Goal: Transaction & Acquisition: Book appointment/travel/reservation

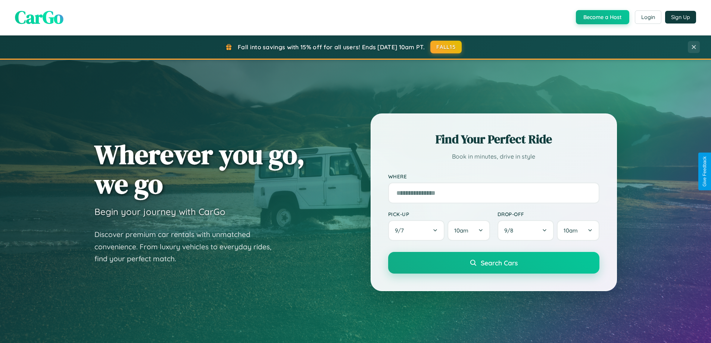
scroll to position [513, 0]
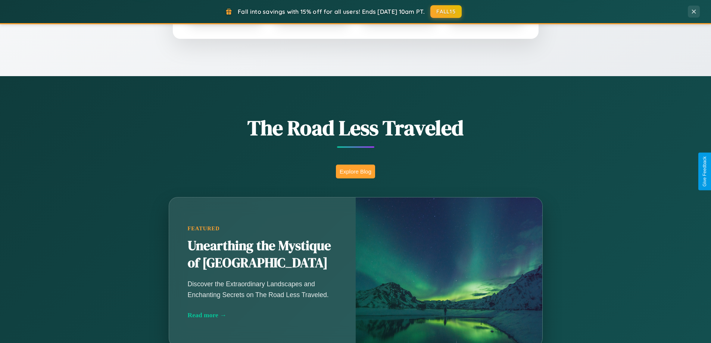
click at [355, 171] on button "Explore Blog" at bounding box center [355, 172] width 39 height 14
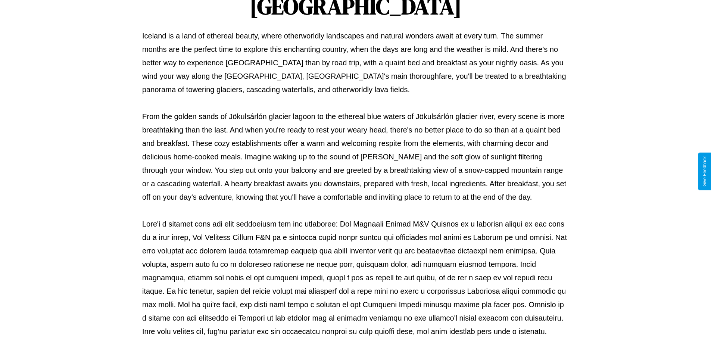
scroll to position [241, 0]
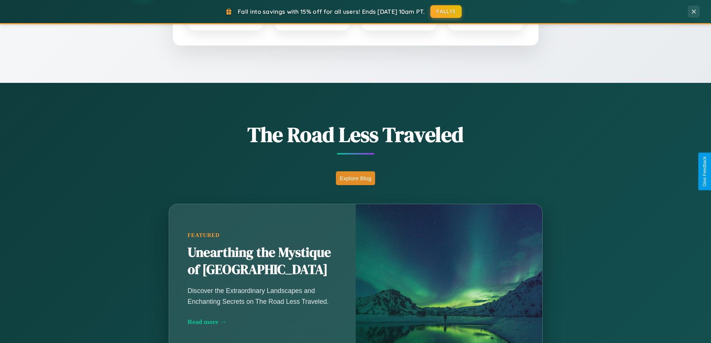
scroll to position [22, 0]
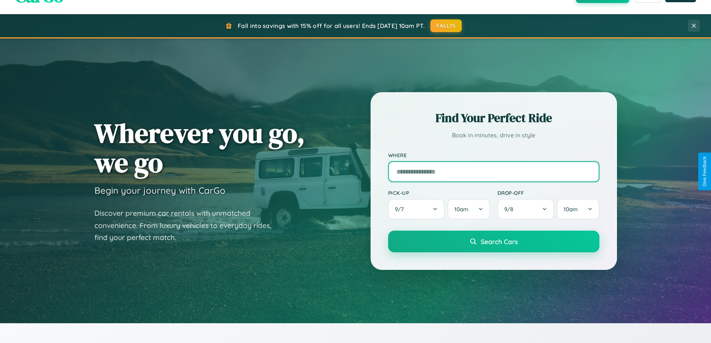
click at [493, 171] on input "text" at bounding box center [493, 171] width 211 height 21
type input "******"
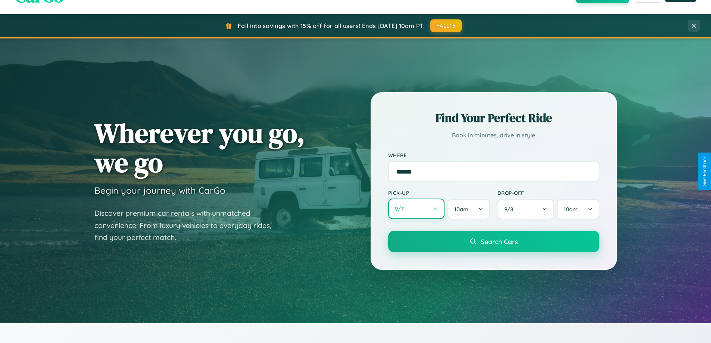
click at [416, 209] on button "9 / 7" at bounding box center [416, 208] width 57 height 21
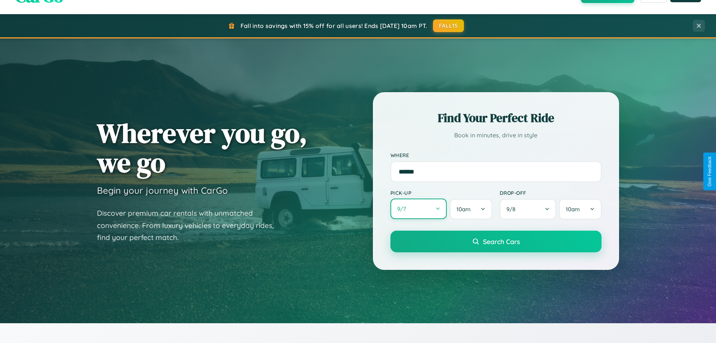
select select "*"
select select "****"
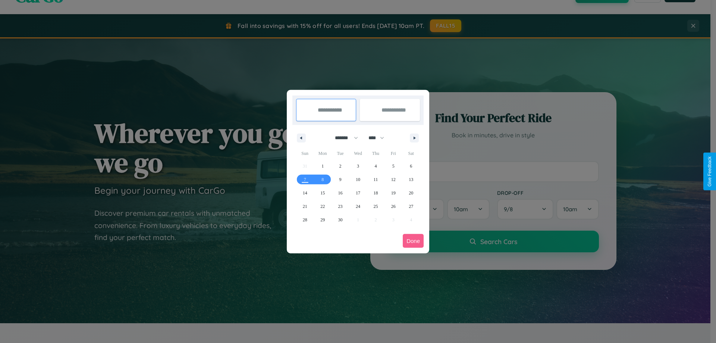
click at [343, 138] on select "******* ******** ***** ***** *** **** **** ****** ********* ******* ******** **…" at bounding box center [345, 138] width 32 height 12
select select "**"
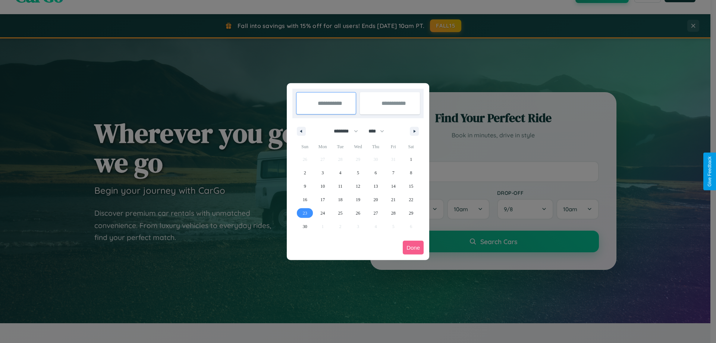
click at [305, 213] on span "23" at bounding box center [305, 212] width 4 height 13
type input "**********"
click at [340, 213] on span "25" at bounding box center [340, 212] width 4 height 13
type input "**********"
click at [413, 247] on button "Done" at bounding box center [413, 248] width 21 height 14
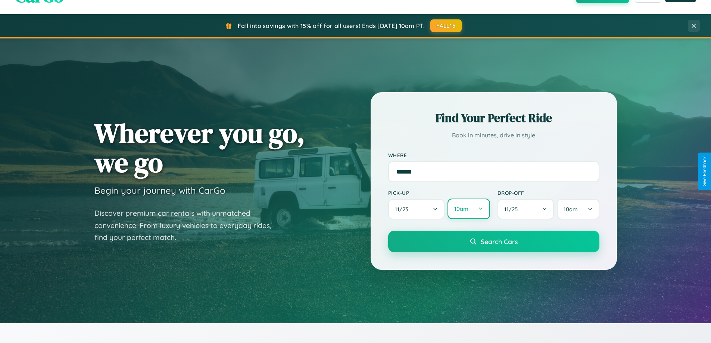
click at [468, 209] on button "10am" at bounding box center [468, 208] width 42 height 21
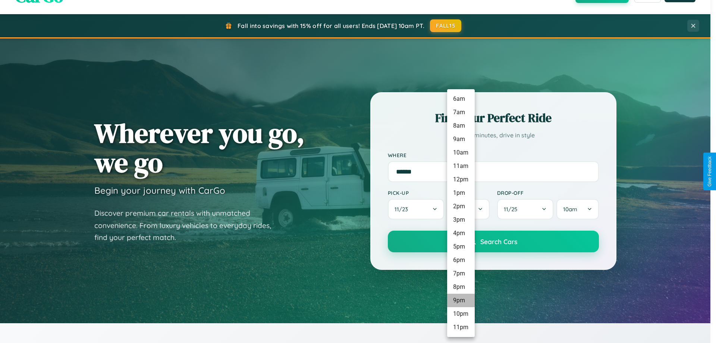
click at [461, 300] on li "9pm" at bounding box center [461, 300] width 28 height 13
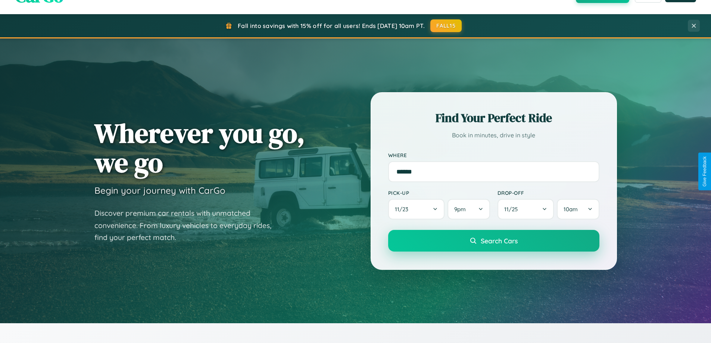
click at [493, 241] on span "Search Cars" at bounding box center [499, 241] width 37 height 8
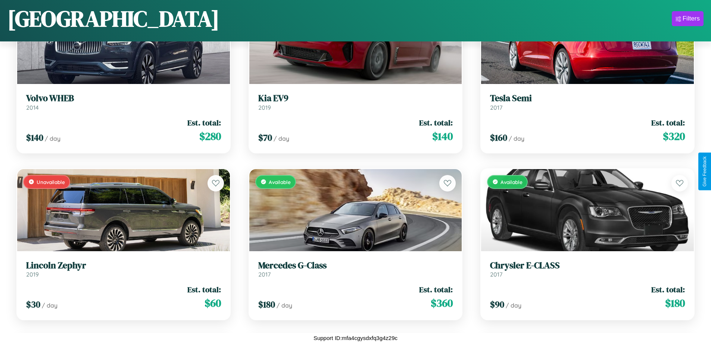
scroll to position [940, 0]
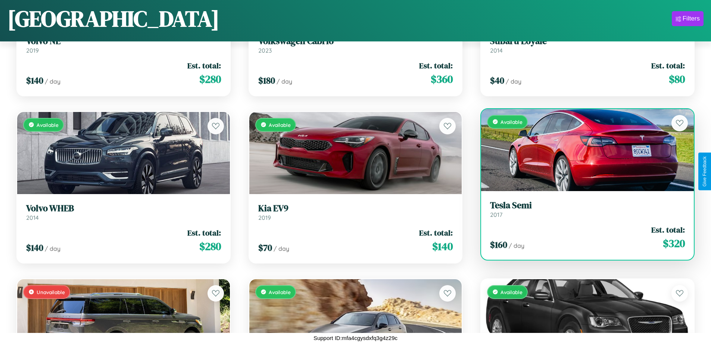
click at [582, 150] on div "Available" at bounding box center [587, 150] width 213 height 82
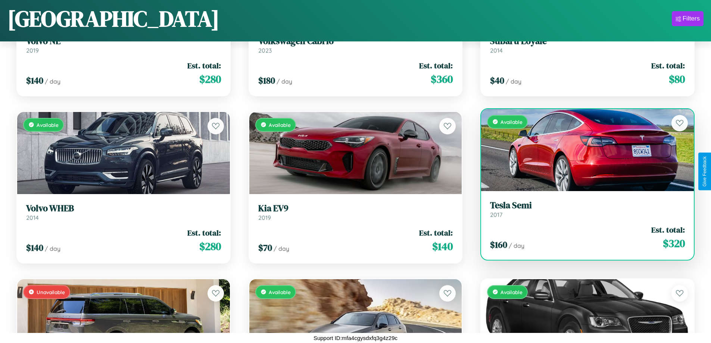
click at [582, 150] on div "Available" at bounding box center [587, 150] width 213 height 82
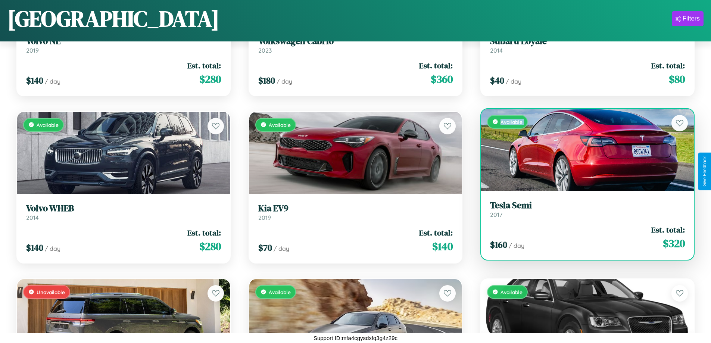
click at [582, 150] on div "Available" at bounding box center [587, 150] width 213 height 82
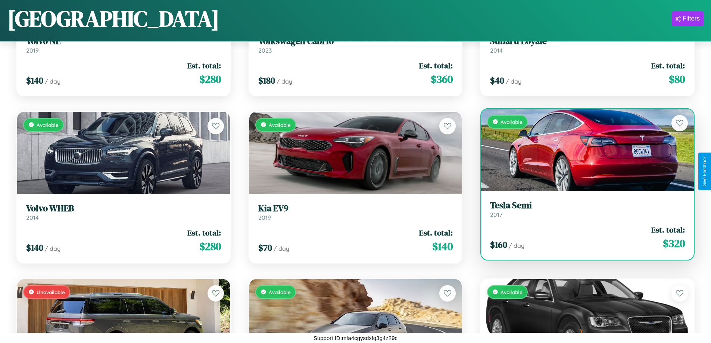
click at [582, 150] on div "Available" at bounding box center [587, 150] width 213 height 82
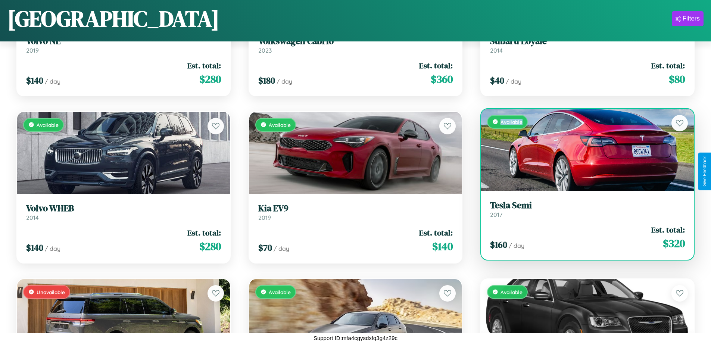
click at [582, 150] on div "Available" at bounding box center [587, 150] width 213 height 82
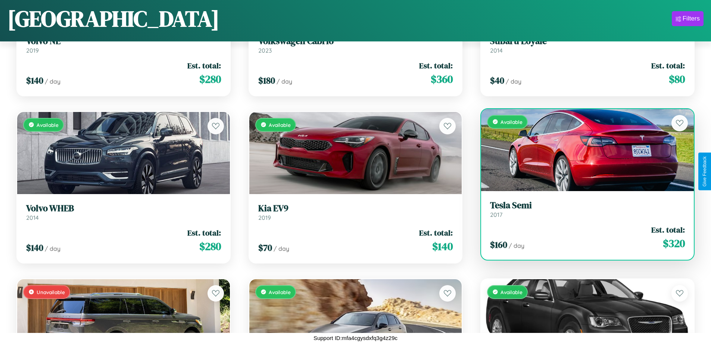
click at [582, 209] on h3 "Tesla Semi" at bounding box center [587, 205] width 195 height 11
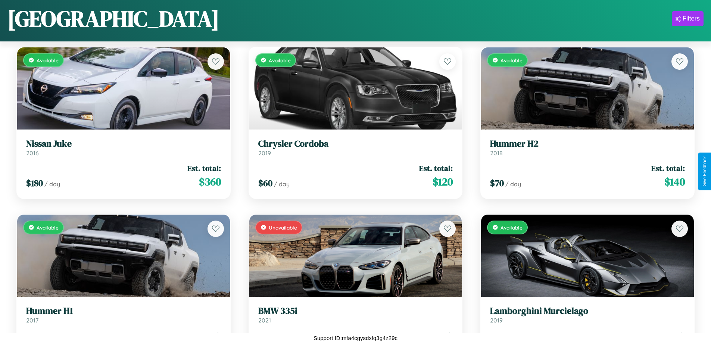
scroll to position [3447, 0]
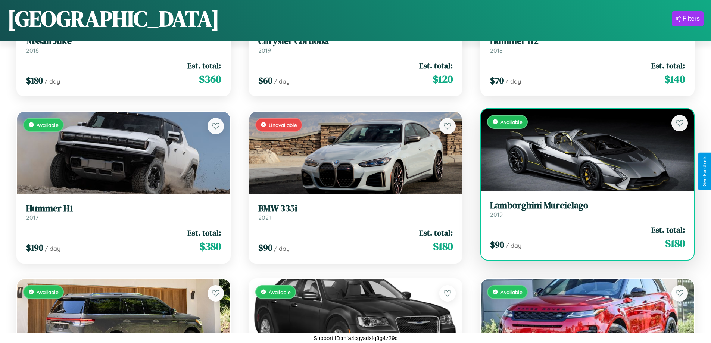
click at [582, 212] on link "Lamborghini Murcielago 2019" at bounding box center [587, 209] width 195 height 18
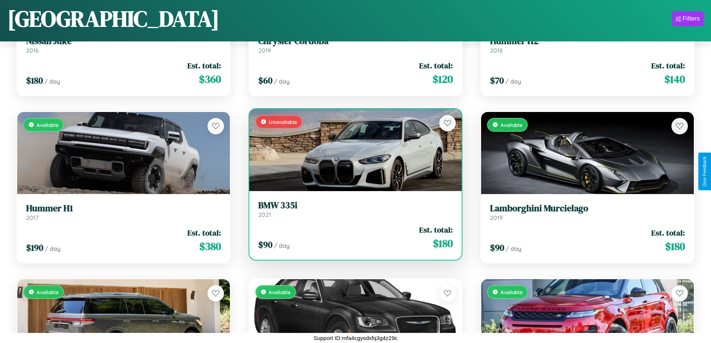
scroll to position [439, 0]
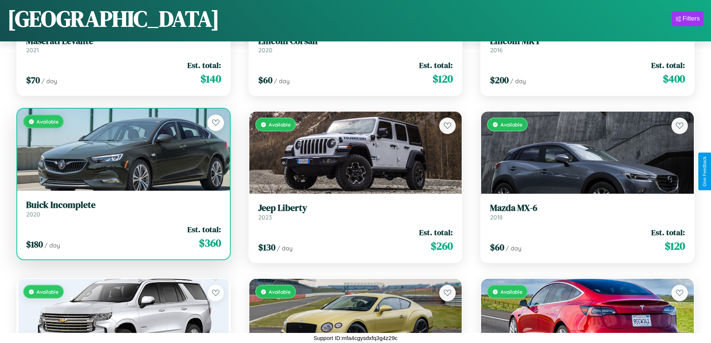
click at [122, 209] on h3 "Buick Incomplete" at bounding box center [123, 205] width 195 height 11
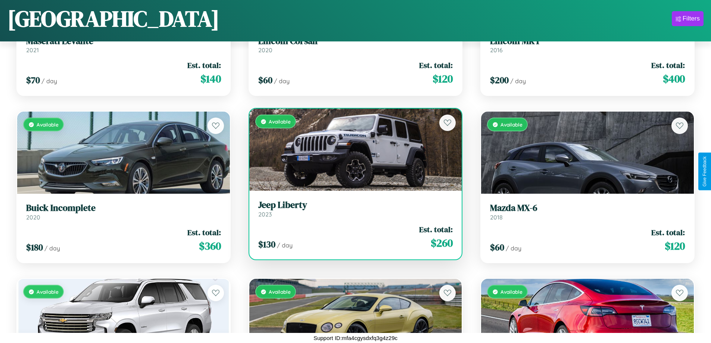
scroll to position [2277, 0]
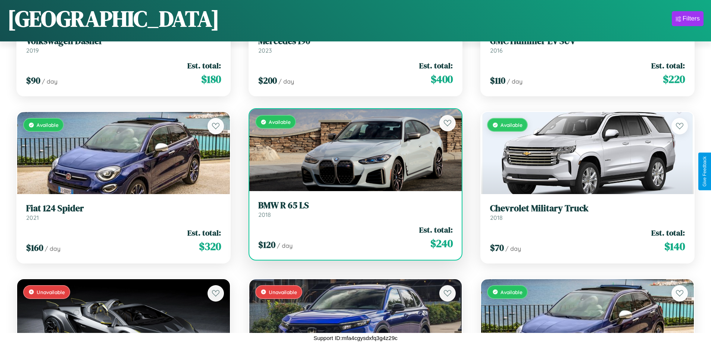
click at [352, 150] on div "Available" at bounding box center [355, 150] width 213 height 82
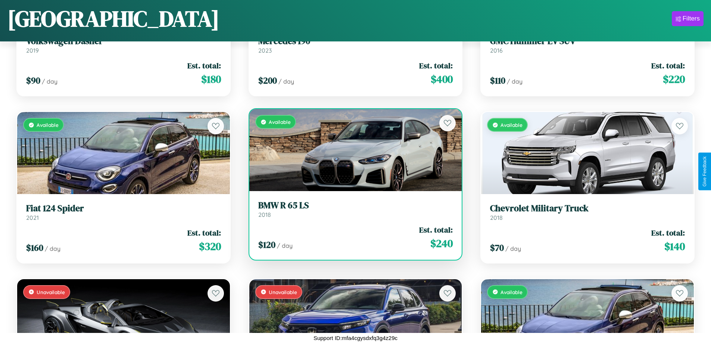
click at [352, 150] on div "Available" at bounding box center [355, 150] width 213 height 82
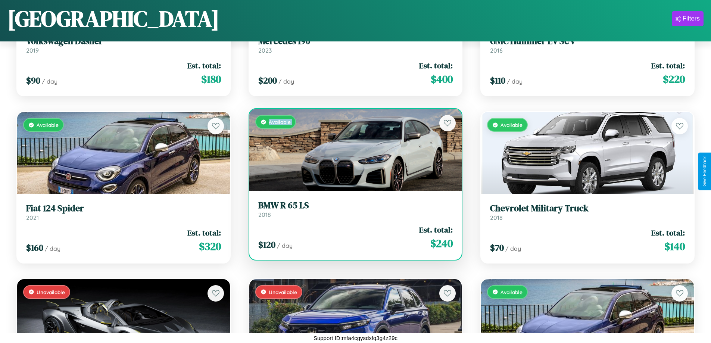
click at [352, 150] on div "Available" at bounding box center [355, 150] width 213 height 82
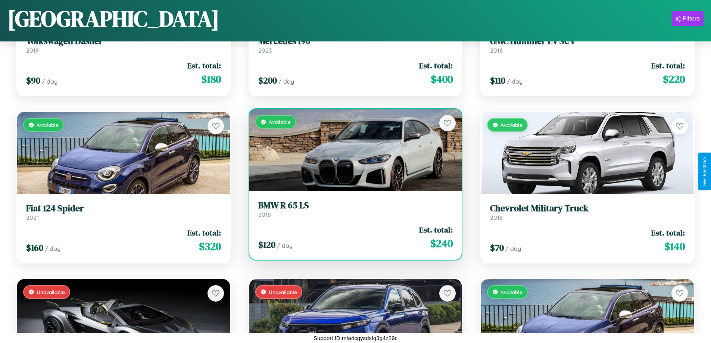
click at [352, 150] on div "Available" at bounding box center [355, 150] width 213 height 82
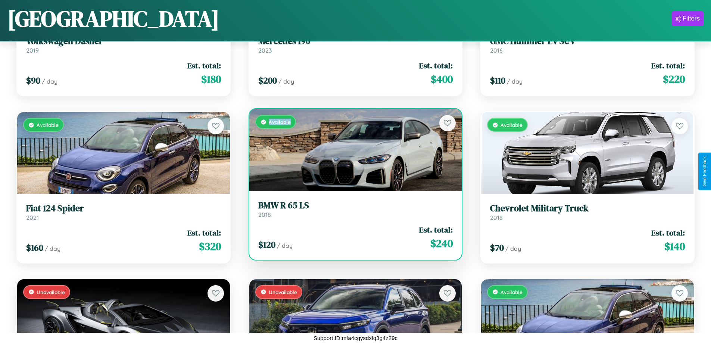
click at [352, 150] on div "Available" at bounding box center [355, 150] width 213 height 82
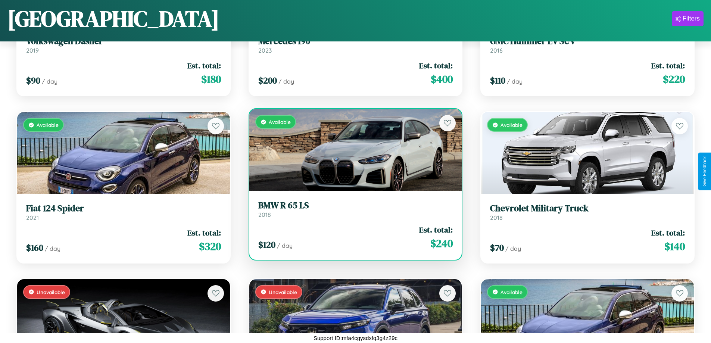
click at [352, 209] on h3 "BMW R 65 LS" at bounding box center [355, 205] width 195 height 11
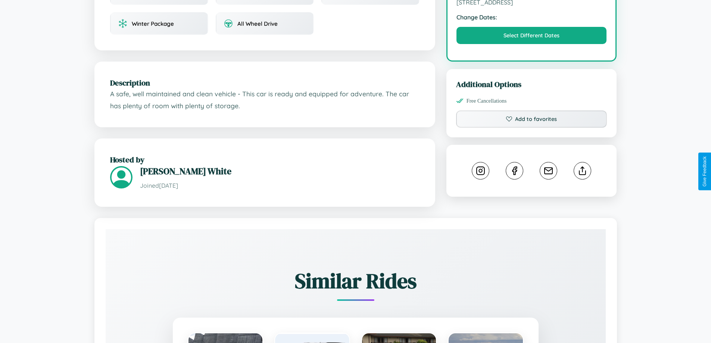
scroll to position [245, 0]
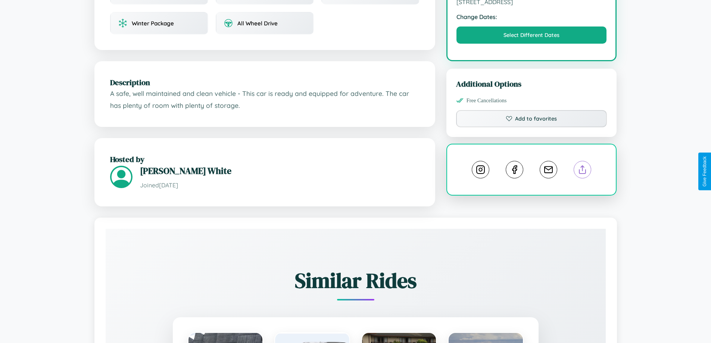
click at [582, 171] on line at bounding box center [582, 168] width 0 height 5
